Goal: Task Accomplishment & Management: Complete application form

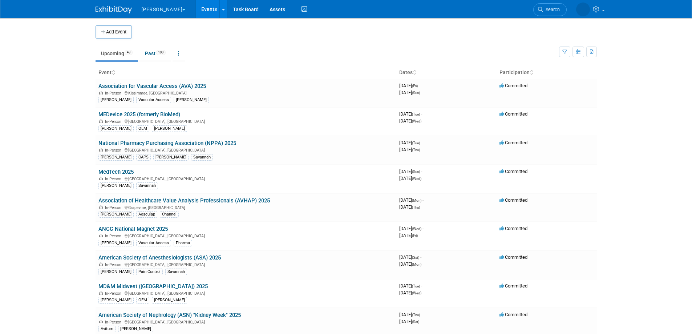
click at [119, 57] on link "Upcoming 43" at bounding box center [117, 54] width 43 height 14
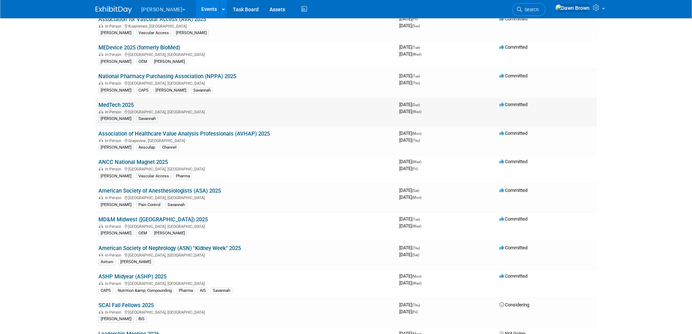
scroll to position [73, 0]
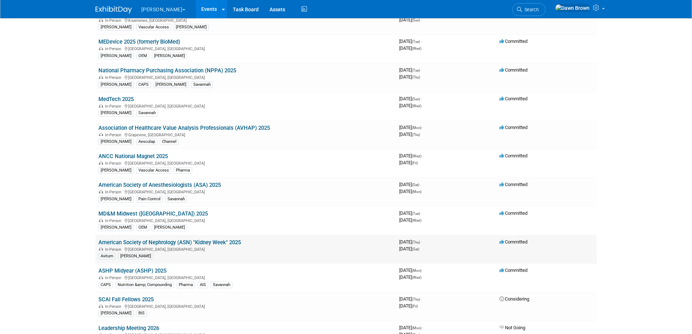
click at [194, 243] on link "American Society of Nephrology (ASN) "Kidney Week" 2025" at bounding box center [169, 242] width 142 height 7
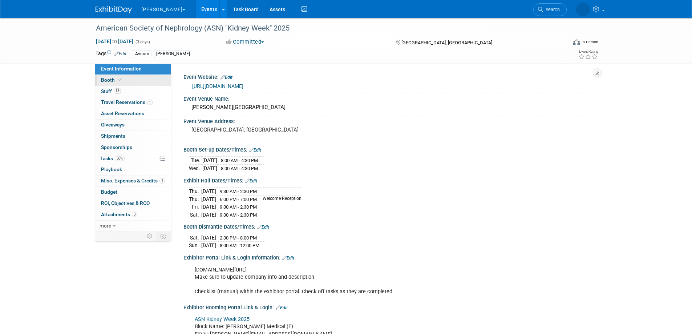
click at [108, 76] on link "Booth" at bounding box center [133, 80] width 76 height 11
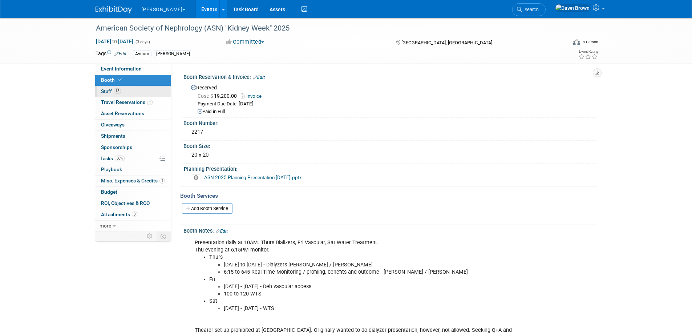
click at [105, 91] on span "Staff 13" at bounding box center [111, 91] width 20 height 6
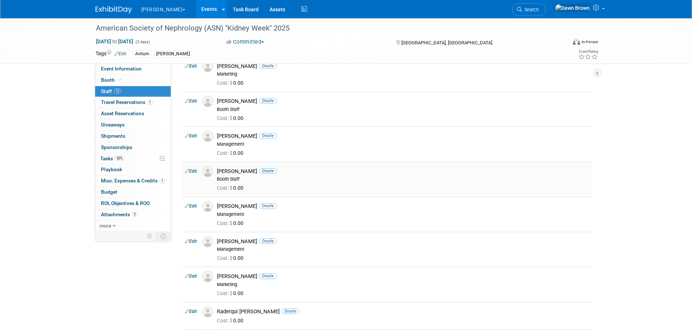
scroll to position [182, 0]
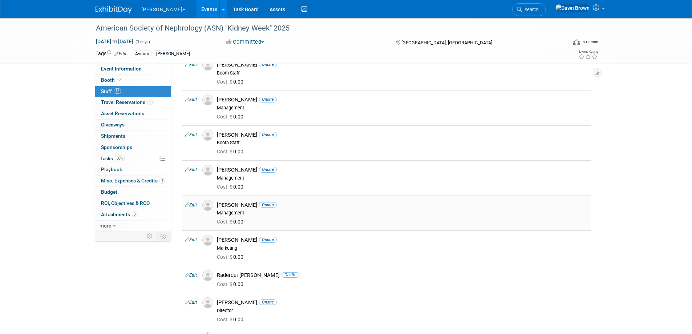
click at [188, 204] on icon at bounding box center [187, 205] width 4 height 8
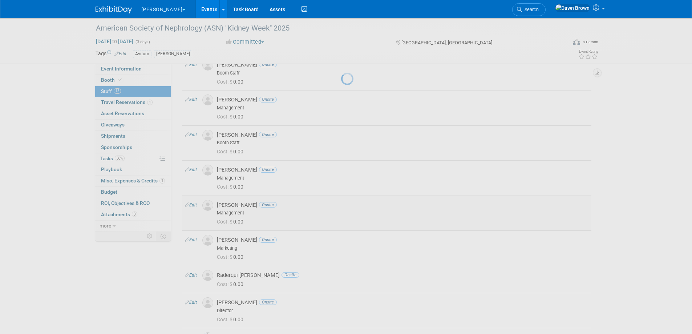
select select "83c34ba7-4a03-46d2-9ebb-ec09b08d2ec3"
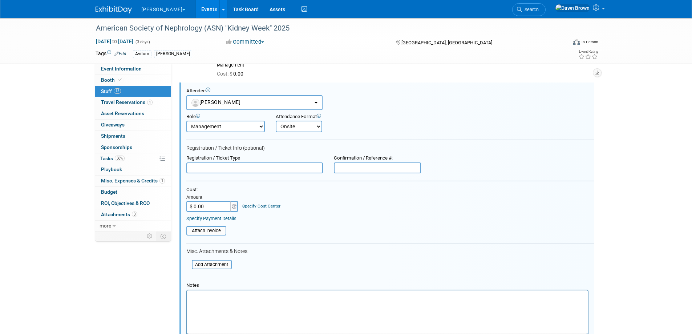
scroll to position [0, 0]
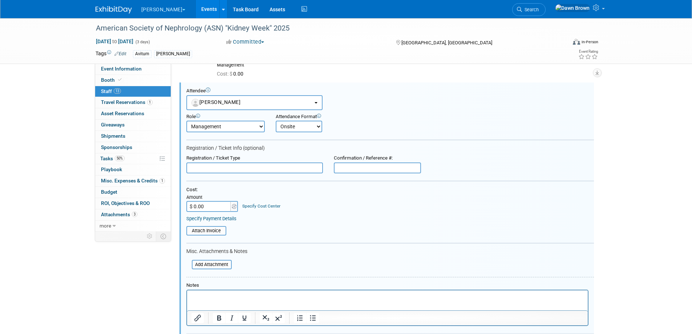
click at [223, 290] on html at bounding box center [387, 295] width 401 height 10
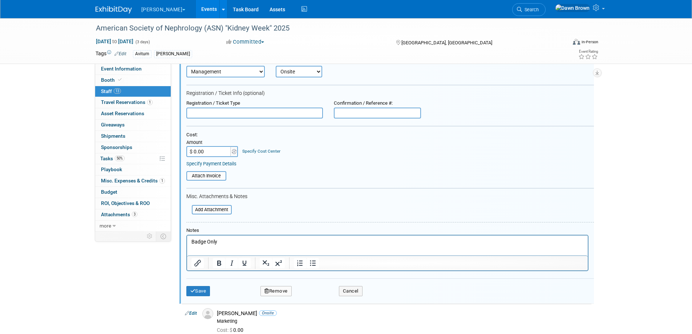
scroll to position [367, 0]
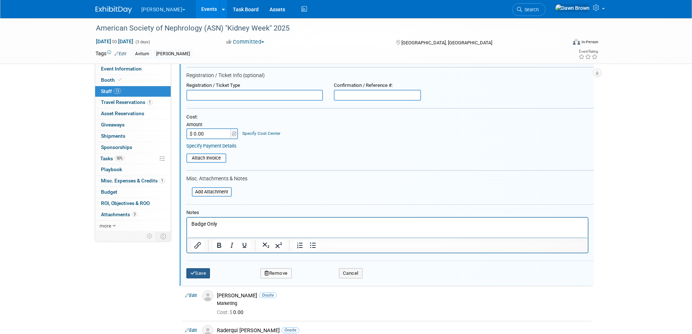
click at [198, 271] on button "Save" at bounding box center [198, 273] width 24 height 10
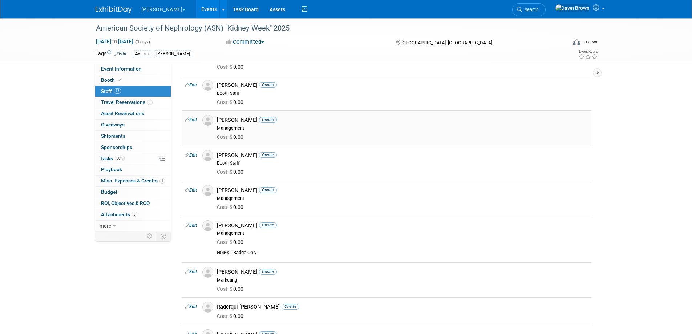
scroll to position [0, 0]
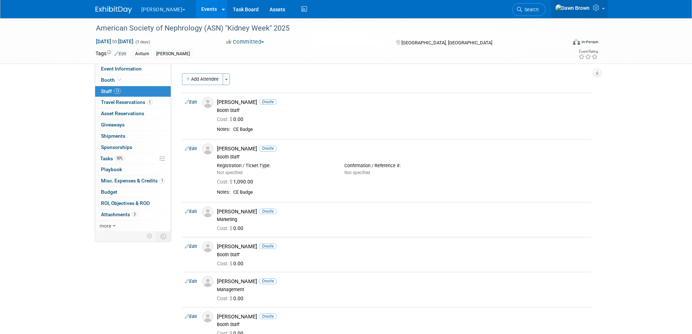
click at [596, 11] on icon at bounding box center [597, 7] width 8 height 7
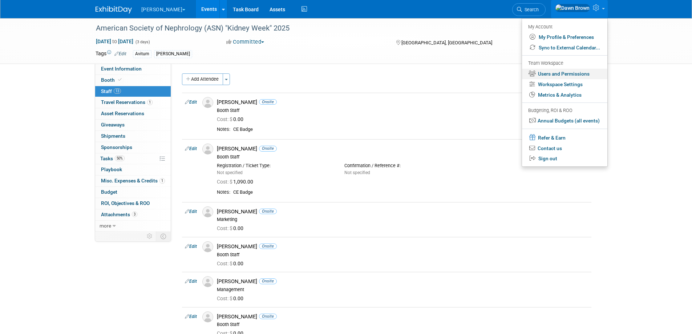
click at [555, 73] on link "Users and Permissions" at bounding box center [564, 74] width 85 height 11
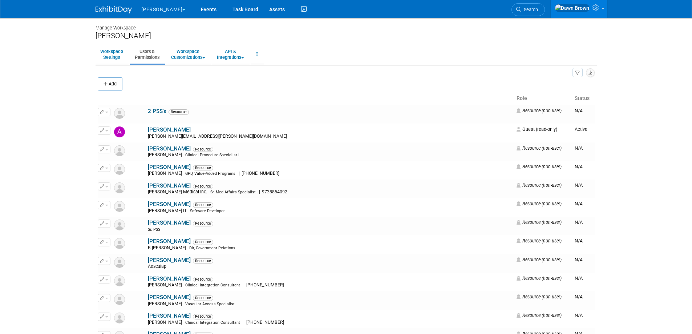
click at [112, 84] on button "Add" at bounding box center [110, 83] width 25 height 13
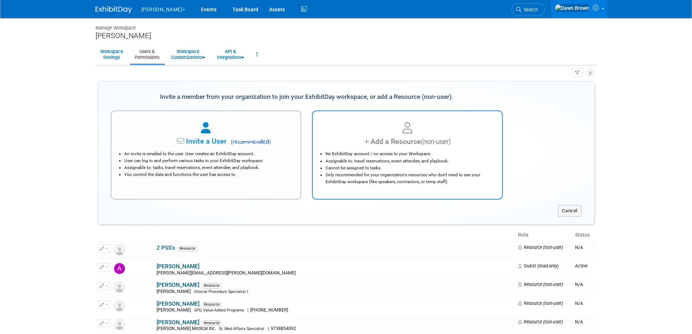
click at [388, 144] on div "Add a Resource (non-user)" at bounding box center [407, 141] width 171 height 11
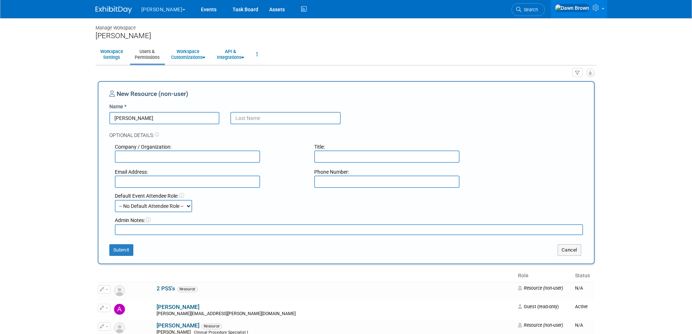
type input "Megan"
type input "Lore"
click at [219, 154] on input "text" at bounding box center [187, 156] width 145 height 12
type input "Henry Schein"
click at [213, 182] on input "text" at bounding box center [187, 181] width 145 height 12
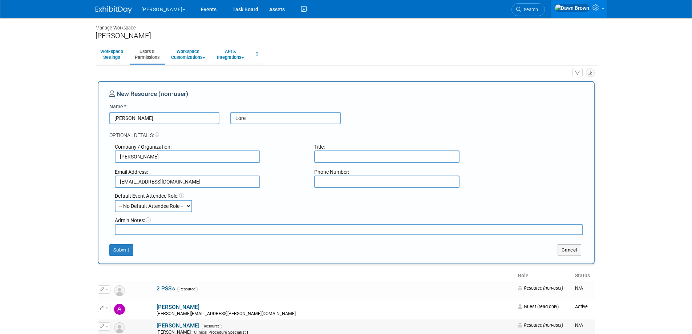
type input "megan.lore@henryschein.com"
click at [323, 181] on input "text" at bounding box center [386, 181] width 145 height 12
paste input "631-827-7990"
type input "631-827-7990"
click at [188, 207] on select "-- No Default Attendee Role -- Booth Captain Booth Staff Chairperson Communicat…" at bounding box center [153, 206] width 77 height 12
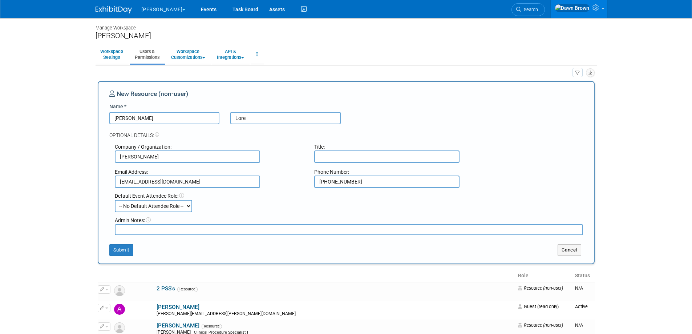
select select "1000"
click at [115, 200] on select "-- No Default Attendee Role -- Booth Captain Booth Staff Chairperson Communicat…" at bounding box center [153, 206] width 77 height 12
click at [135, 229] on textarea at bounding box center [349, 229] width 468 height 11
type textarea "Per Jamie Keiper"
click at [120, 250] on button "Submit" at bounding box center [121, 250] width 24 height 12
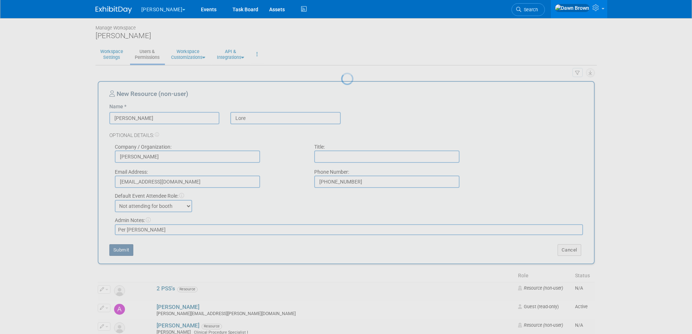
select select "1"
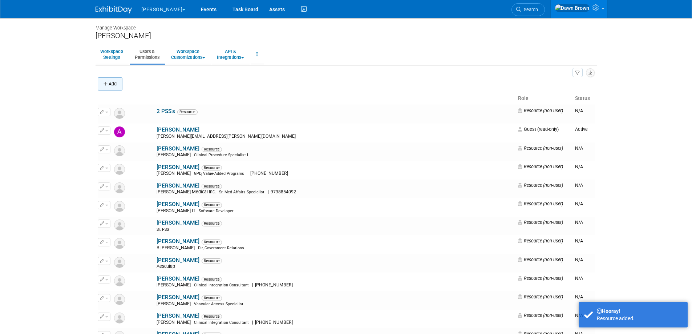
click at [113, 85] on button "Add" at bounding box center [110, 83] width 25 height 13
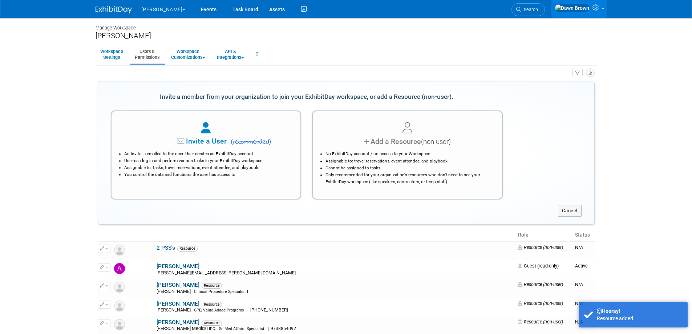
click at [421, 177] on li "Only recommended for your organization's resources who don't need to see your E…" at bounding box center [409, 178] width 167 height 14
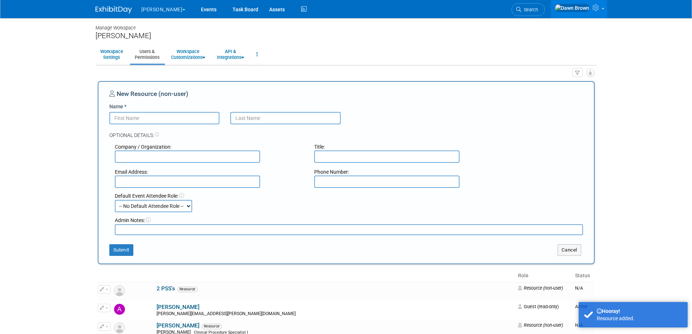
drag, startPoint x: 169, startPoint y: 120, endPoint x: 173, endPoint y: 119, distance: 3.7
click at [169, 120] on input "Name *" at bounding box center [164, 118] width 110 height 12
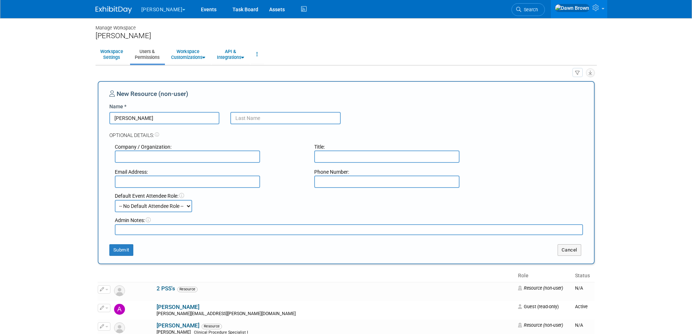
type input "Clayton"
type input "Lamb"
click at [233, 158] on input "text" at bounding box center [187, 156] width 145 height 12
type input "Henry Schein"
click at [189, 207] on select "-- No Default Attendee Role -- Booth Captain Booth Staff Chairperson Communicat…" at bounding box center [153, 206] width 77 height 12
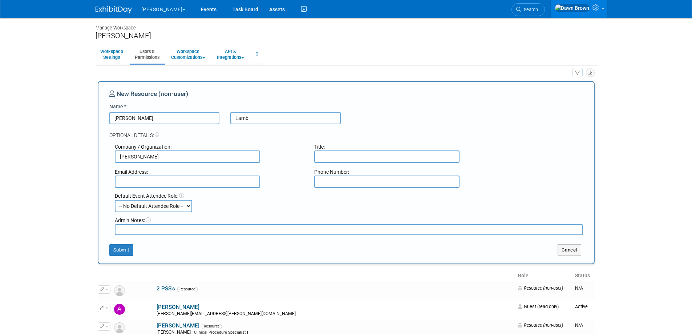
select select "1000"
click at [115, 200] on select "-- No Default Attendee Role -- Booth Captain Booth Staff Chairperson Communicat…" at bounding box center [153, 206] width 77 height 12
click at [145, 228] on textarea at bounding box center [349, 229] width 468 height 11
type textarea "Per Jamie Keiper"
click at [158, 180] on input "text" at bounding box center [187, 181] width 145 height 12
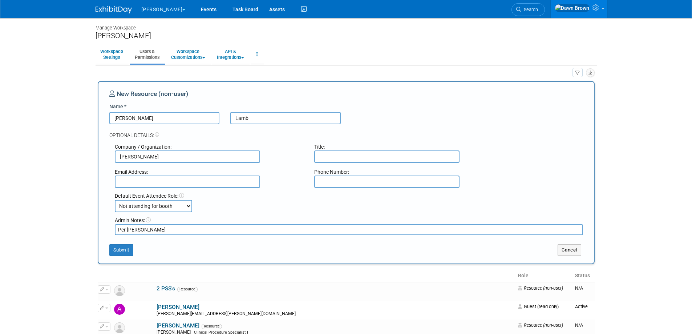
paste input "Clayton.Lamb@henryschein.com (775) 742-5979"
drag, startPoint x: 241, startPoint y: 181, endPoint x: 195, endPoint y: 176, distance: 46.1
click at [195, 176] on input "Clayton.Lamb@henryschein.com (775) 742-5979" at bounding box center [187, 181] width 145 height 12
type input "Clayton.Lamb@henryschein.com"
click at [328, 183] on input "text" at bounding box center [386, 181] width 145 height 12
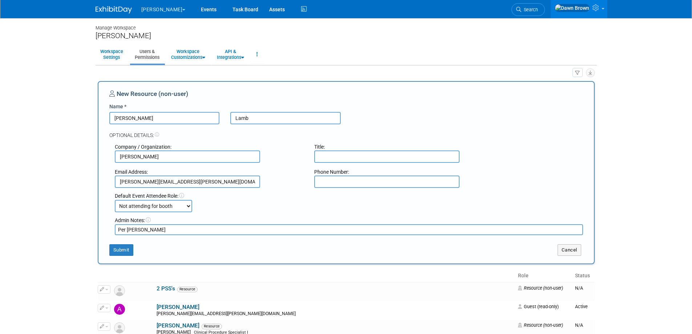
paste input "(775) 742-5979"
type input "(775) 742-5979"
click at [120, 246] on button "Submit" at bounding box center [121, 250] width 24 height 12
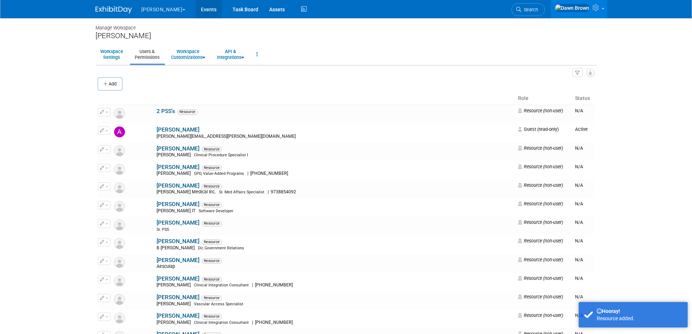
click at [195, 8] on link "Events" at bounding box center [208, 9] width 27 height 18
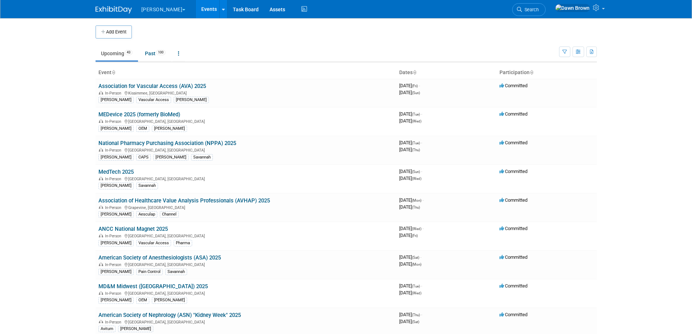
click at [183, 316] on link "American Society of Nephrology (ASN) "Kidney Week" 2025" at bounding box center [169, 315] width 142 height 7
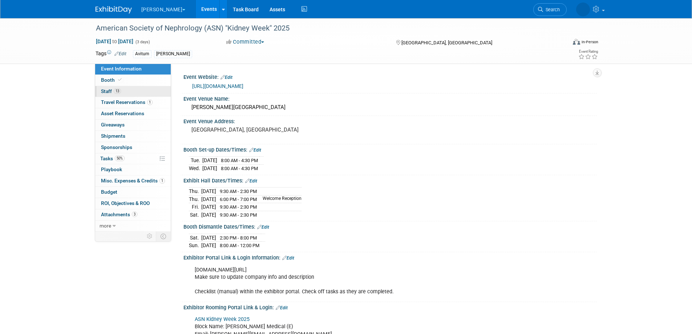
click at [109, 89] on span "Staff 13" at bounding box center [111, 91] width 20 height 6
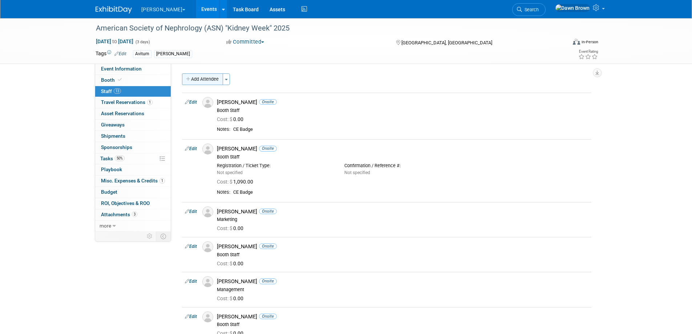
click at [206, 81] on button "Add Attendee" at bounding box center [202, 79] width 41 height 12
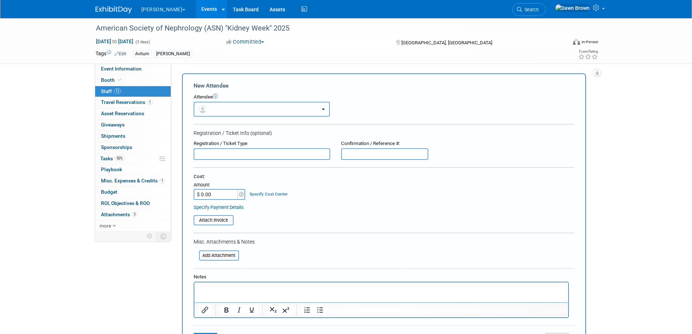
click at [213, 107] on button "button" at bounding box center [262, 109] width 136 height 15
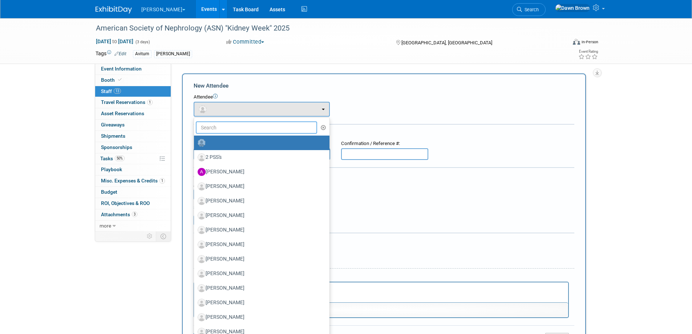
click at [223, 125] on input "text" at bounding box center [257, 127] width 122 height 12
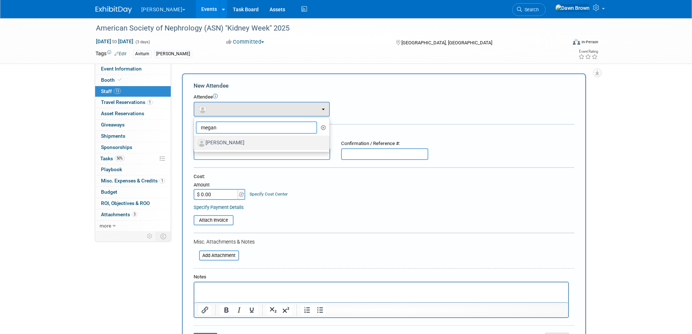
type input "megan"
click at [219, 142] on label "[PERSON_NAME]" at bounding box center [260, 143] width 125 height 12
click at [195, 142] on input "[PERSON_NAME]" at bounding box center [192, 142] width 5 height 5
select select "567dfc31-ae4f-4728-8b89-5921ad16a36c"
select select "1000"
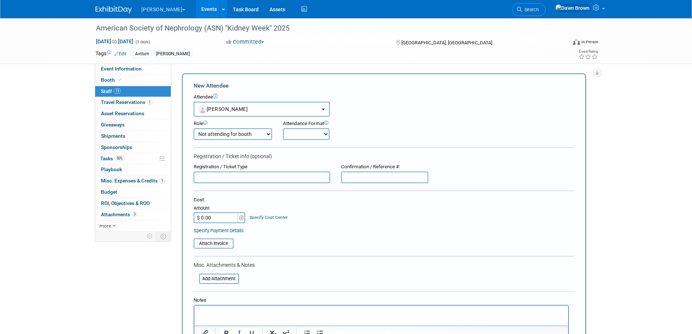
click at [325, 137] on select "Onsite Remote" at bounding box center [306, 134] width 47 height 12
select select "2"
click at [283, 128] on select "Onsite Remote" at bounding box center [306, 134] width 47 height 12
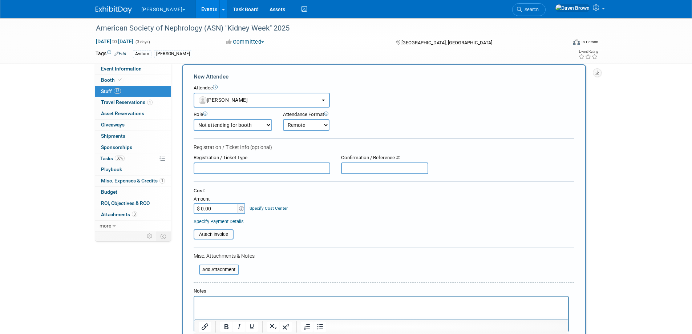
scroll to position [73, 0]
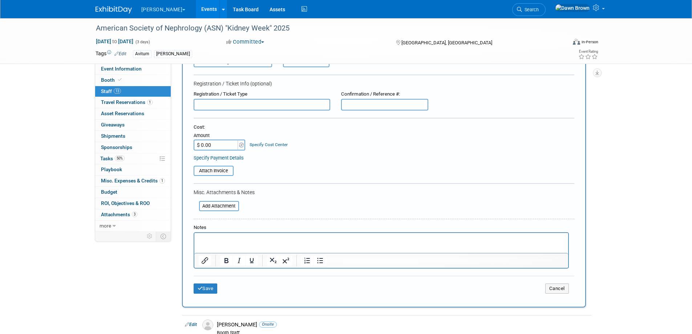
click at [223, 239] on p "Rich Text Area. Press ALT-0 for help." at bounding box center [381, 239] width 366 height 7
click at [206, 285] on button "Save" at bounding box center [206, 288] width 24 height 10
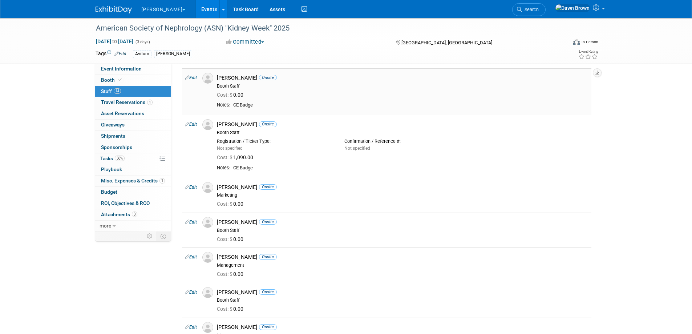
scroll to position [0, 0]
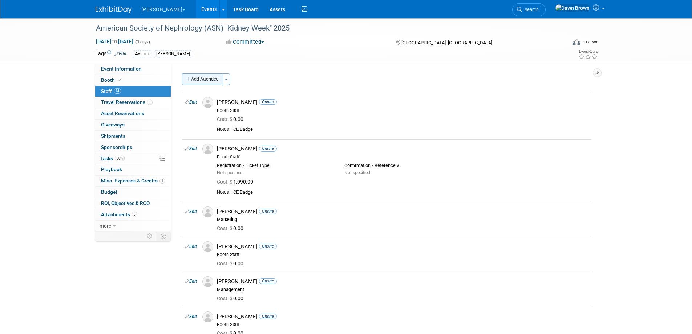
click at [209, 78] on button "Add Attendee" at bounding box center [202, 79] width 41 height 12
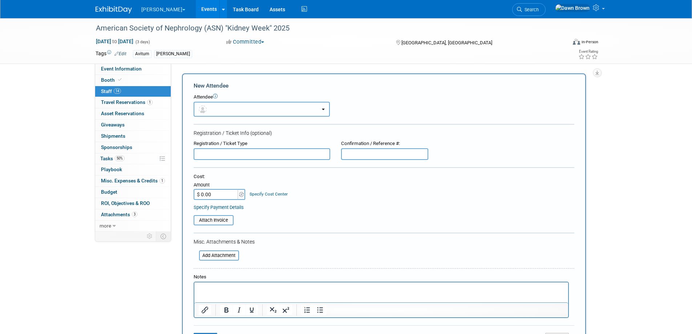
drag, startPoint x: 214, startPoint y: 107, endPoint x: 230, endPoint y: 114, distance: 17.7
click at [214, 107] on button "button" at bounding box center [262, 109] width 136 height 15
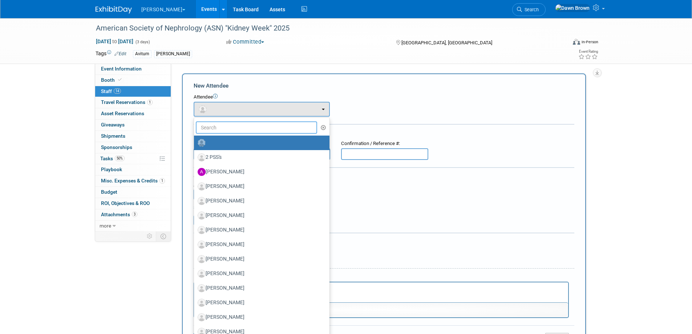
click at [243, 130] on input "text" at bounding box center [257, 127] width 122 height 12
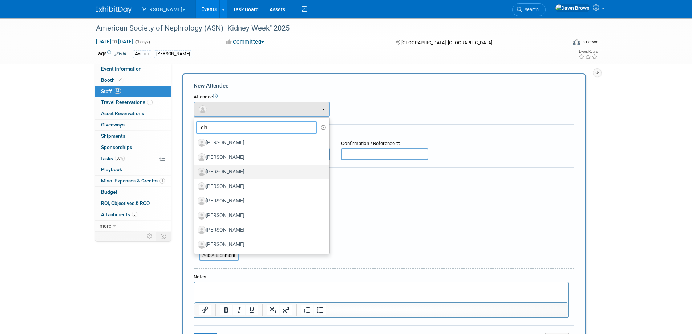
type input "cla"
click at [229, 171] on label "[PERSON_NAME]" at bounding box center [260, 172] width 125 height 12
click at [195, 171] on input "[PERSON_NAME]" at bounding box center [192, 171] width 5 height 5
select select "17a4385a-4fa0-4224-a54b-4b956cc29e25"
select select "1000"
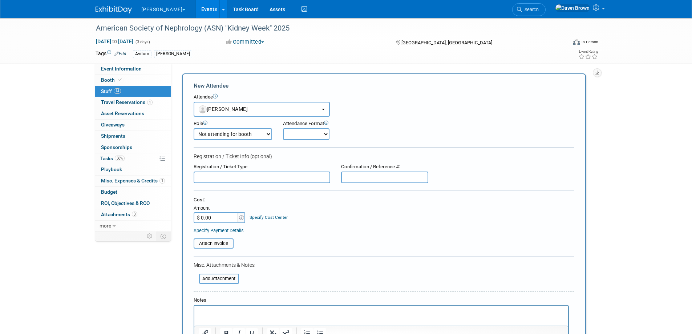
drag, startPoint x: 331, startPoint y: 129, endPoint x: 327, endPoint y: 133, distance: 5.7
click at [327, 133] on div "Attendance Format Onsite Remote" at bounding box center [326, 130] width 87 height 20
click at [327, 133] on select "Onsite Remote" at bounding box center [306, 134] width 47 height 12
select select "1"
click at [283, 128] on select "Onsite Remote" at bounding box center [306, 134] width 47 height 12
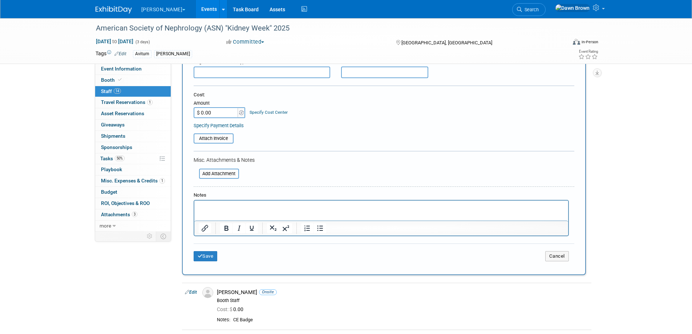
scroll to position [109, 0]
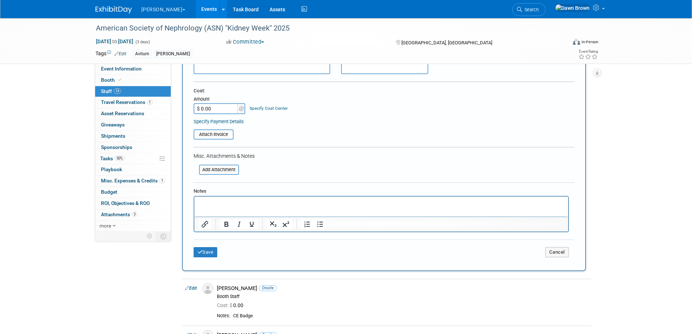
click at [232, 202] on p "Rich Text Area. Press ALT-0 for help." at bounding box center [381, 202] width 366 height 7
click at [204, 253] on button "Save" at bounding box center [206, 252] width 24 height 10
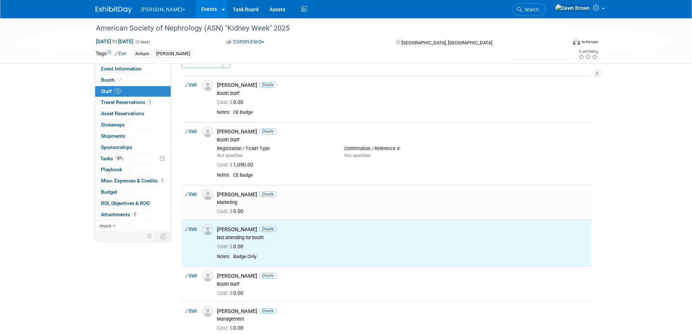
scroll to position [0, 0]
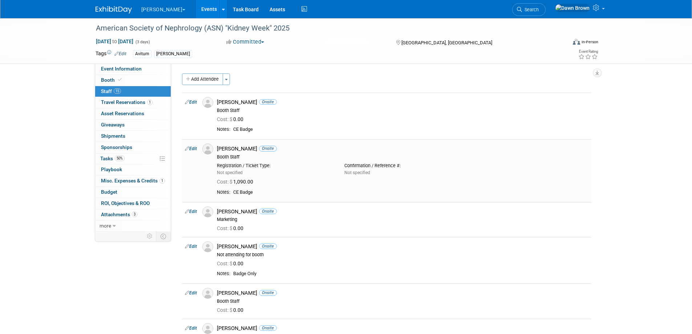
click at [185, 149] on icon at bounding box center [187, 149] width 4 height 8
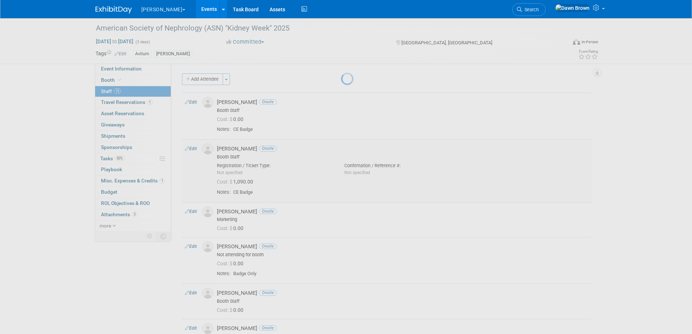
select select "56fc6383-f3ad-4786-9ef8-ff3a0fba19a5"
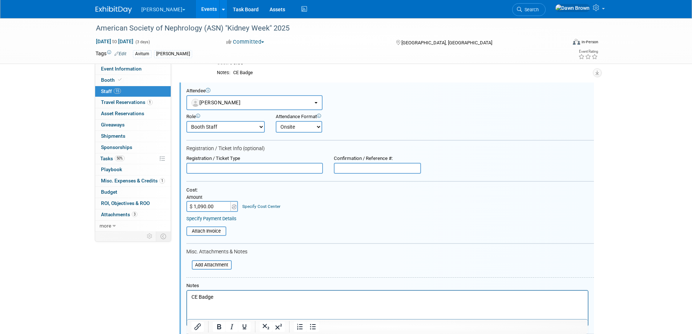
click at [246, 206] on link "Specify Cost Center" at bounding box center [261, 206] width 38 height 5
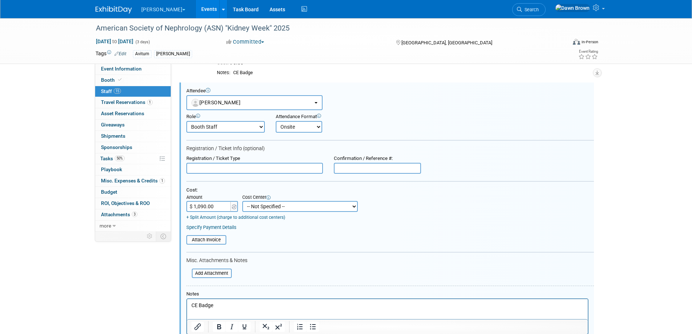
click at [269, 208] on select "-- Not Specified -- #3229006818 (Marketing Communications) #328006813 (BIS) #32…" at bounding box center [300, 206] width 116 height 11
select select "18965930"
click at [242, 201] on select "-- Not Specified -- #3229006818 (Marketing Communications) #328006813 (BIS) #32…" at bounding box center [300, 206] width 116 height 11
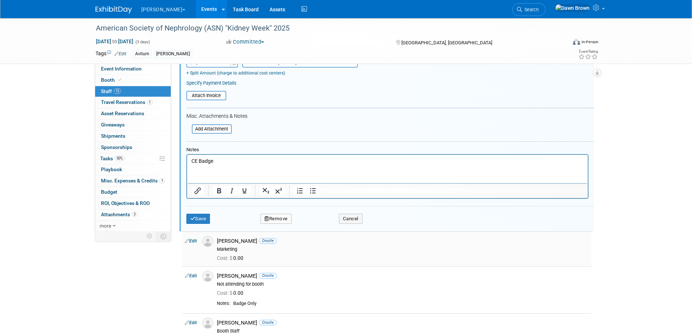
scroll to position [202, 0]
click at [204, 217] on button "Save" at bounding box center [198, 218] width 24 height 10
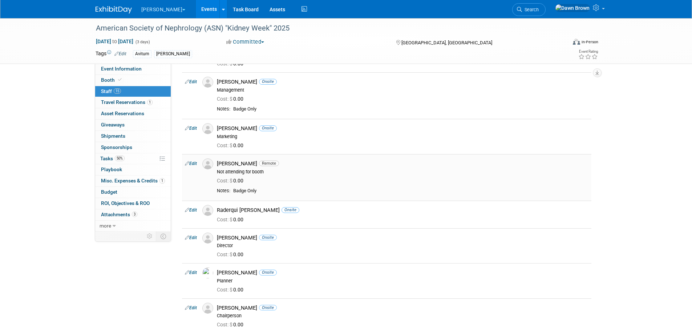
scroll to position [436, 0]
